Goal: Information Seeking & Learning: Learn about a topic

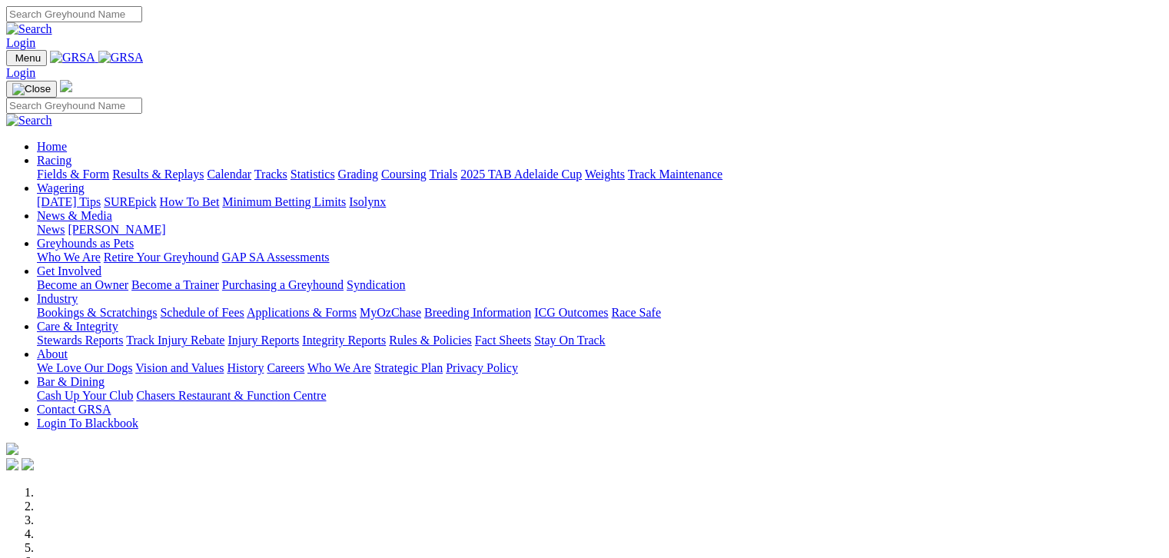
click at [57, 167] on link "Fields & Form" at bounding box center [73, 173] width 72 height 13
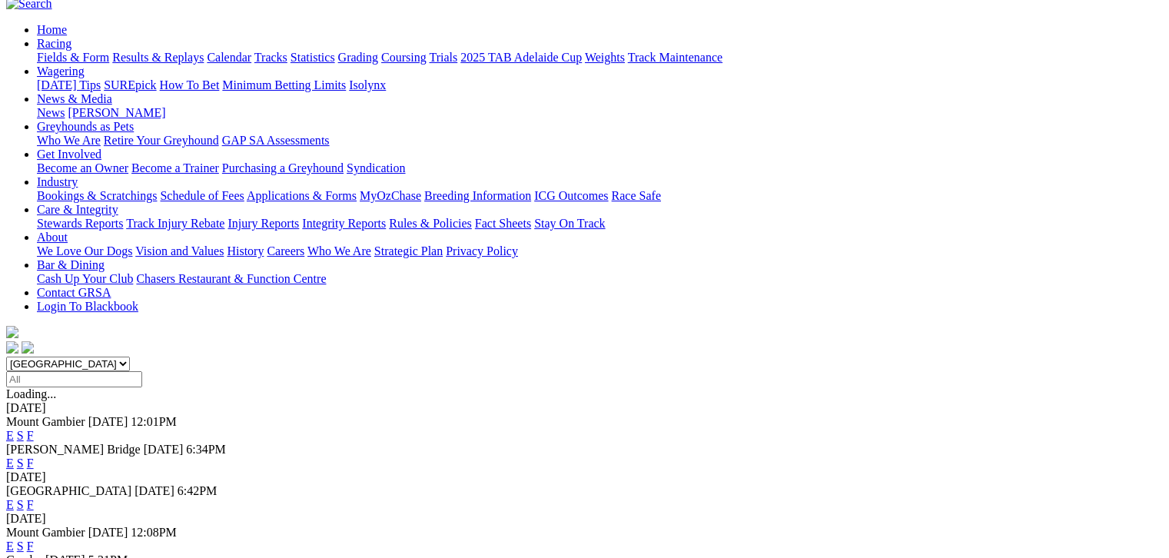
scroll to position [154, 0]
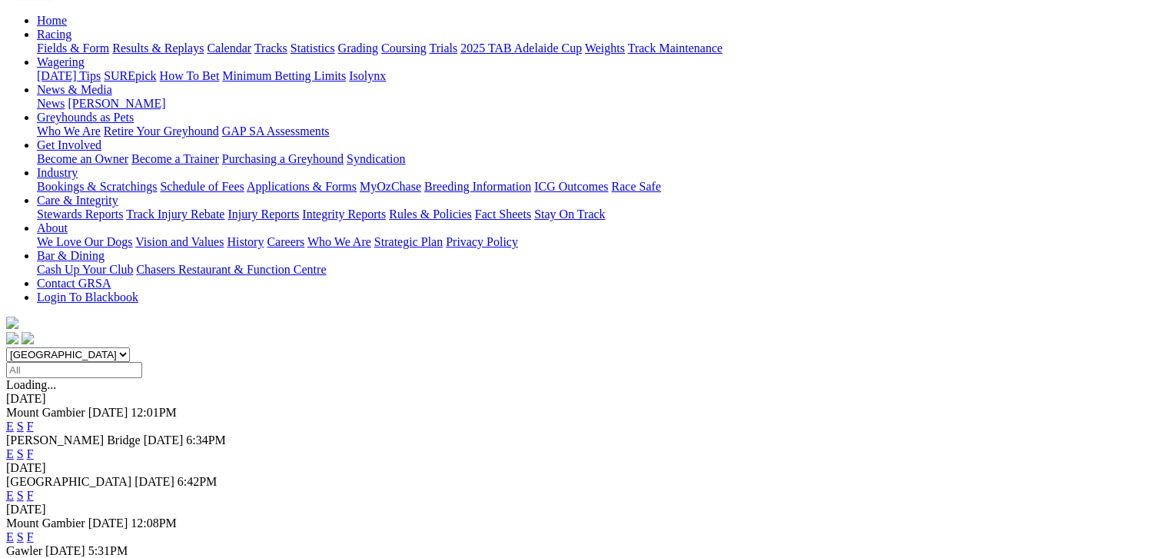
click at [34, 530] on link "F" at bounding box center [30, 536] width 7 height 13
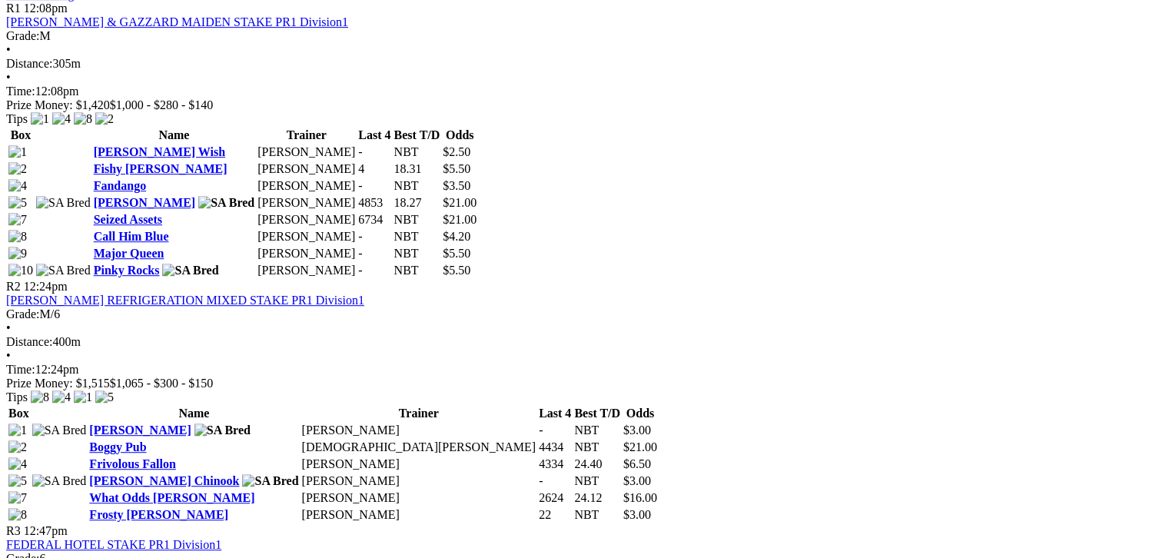
scroll to position [807, 0]
